Goal: Task Accomplishment & Management: Manage account settings

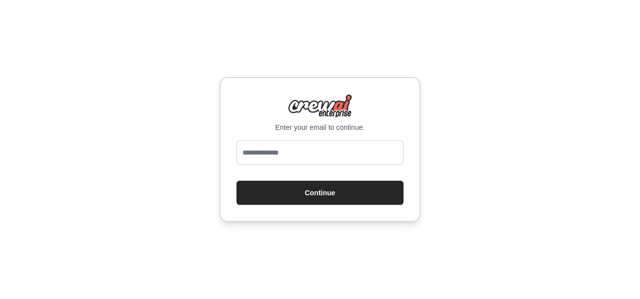
click at [287, 153] on input "email" at bounding box center [319, 152] width 167 height 24
click at [182, 139] on div "Enter your email to continue. Continue" at bounding box center [320, 149] width 640 height 299
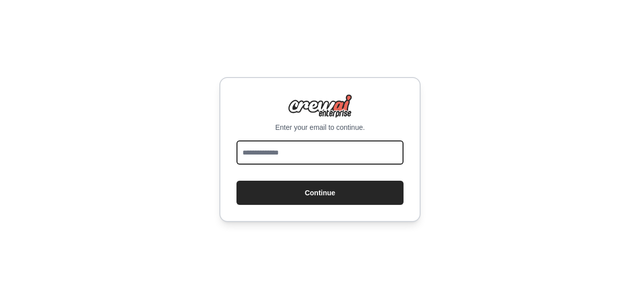
click at [296, 151] on input "email" at bounding box center [319, 152] width 167 height 24
type input "**********"
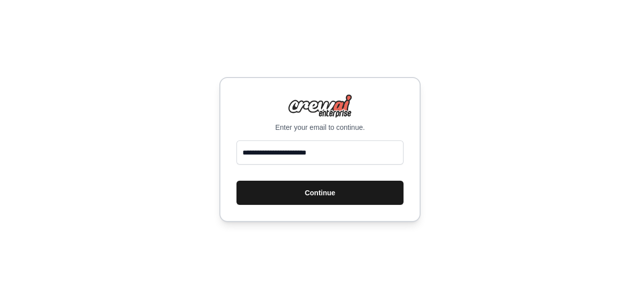
click at [260, 191] on button "Continue" at bounding box center [319, 193] width 167 height 24
click at [300, 195] on button "Continue" at bounding box center [319, 193] width 167 height 24
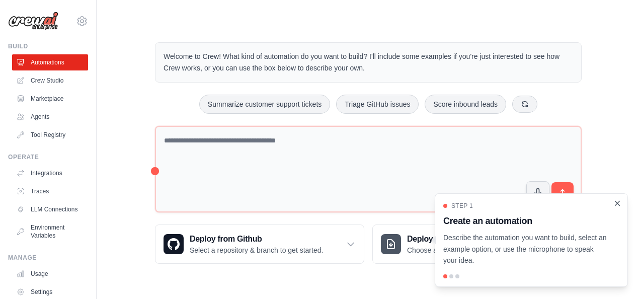
click at [613, 201] on icon "Close walkthrough" at bounding box center [617, 203] width 9 height 9
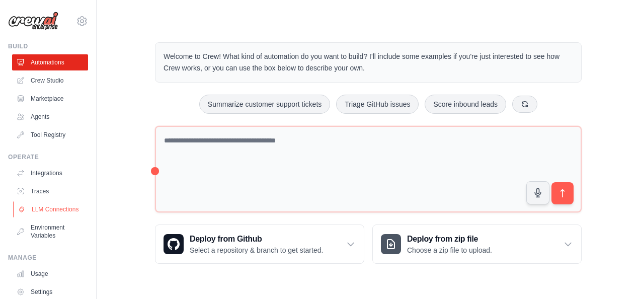
click at [35, 217] on link "LLM Connections" at bounding box center [51, 209] width 76 height 16
